Goal: Browse casually

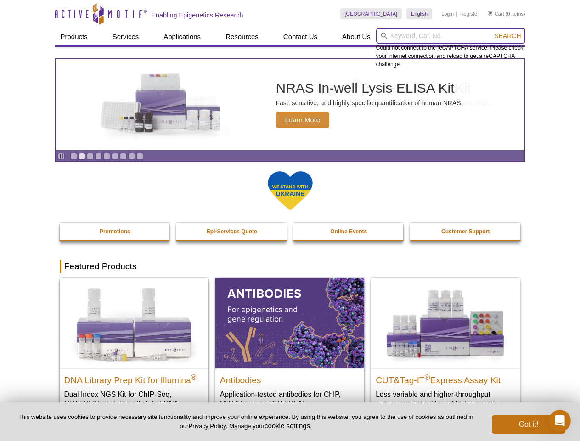
click at [451, 36] on input "search" at bounding box center [450, 36] width 149 height 16
click at [508, 36] on span "Search" at bounding box center [507, 35] width 27 height 7
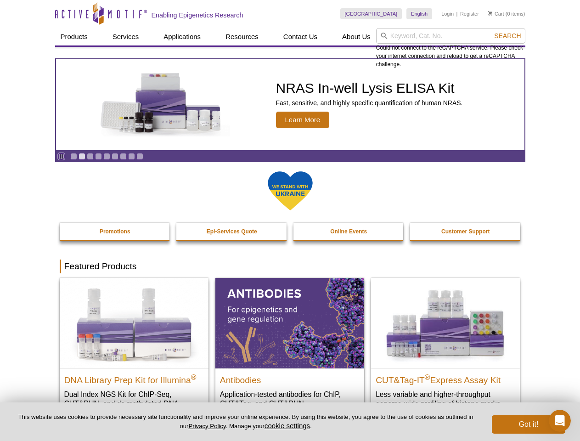
click at [61, 156] on icon "Pause" at bounding box center [61, 156] width 6 height 6
click at [73, 156] on link "Go to slide 1" at bounding box center [73, 156] width 7 height 7
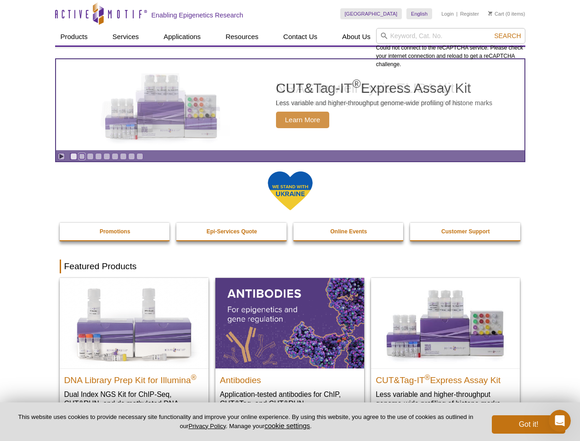
click at [82, 156] on link "Go to slide 2" at bounding box center [82, 156] width 7 height 7
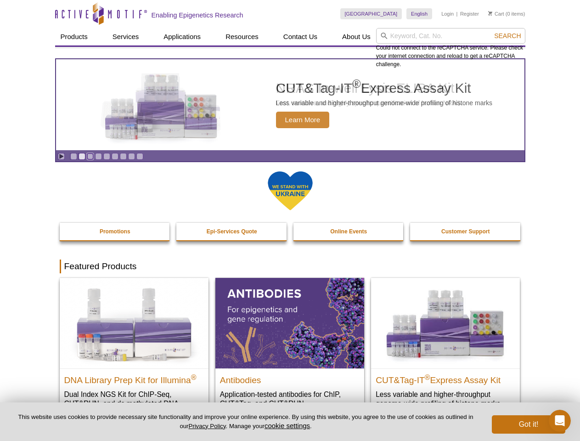
click at [90, 156] on link "Go to slide 3" at bounding box center [90, 156] width 7 height 7
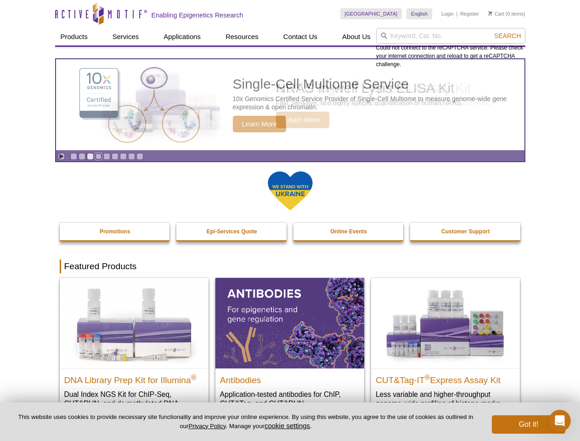
click at [98, 156] on link "Go to slide 4" at bounding box center [98, 156] width 7 height 7
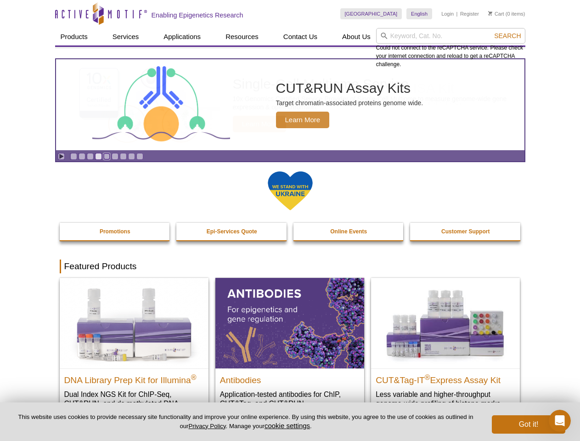
click at [107, 156] on link "Go to slide 5" at bounding box center [106, 156] width 7 height 7
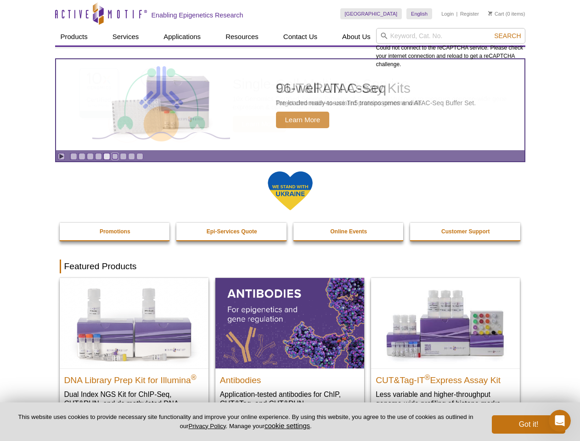
click at [115, 156] on link "Go to slide 6" at bounding box center [115, 156] width 7 height 7
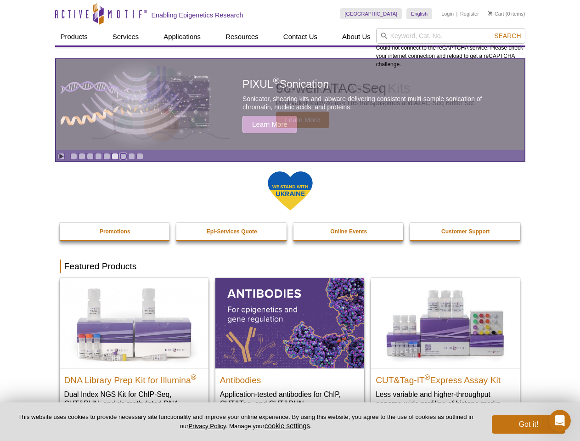
click at [123, 156] on link "Go to slide 7" at bounding box center [123, 156] width 7 height 7
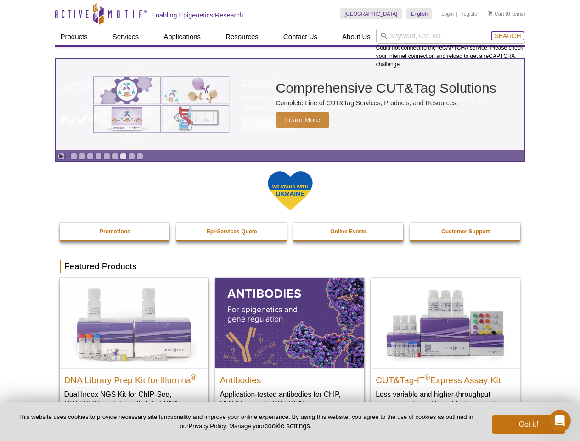
click at [508, 36] on span "Search" at bounding box center [507, 35] width 27 height 7
